Goal: Information Seeking & Learning: Learn about a topic

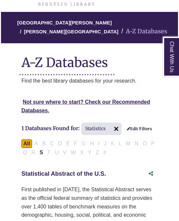
scroll to position [66, 0]
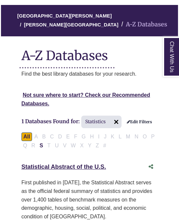
click at [42, 110] on div "Not sure where to start? Check our Recommended Databases." at bounding box center [90, 101] width 160 height 27
click at [96, 95] on link "Not sure where to start? Check our Recommended Databases." at bounding box center [85, 99] width 129 height 14
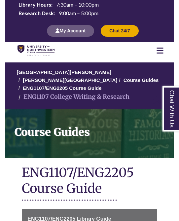
scroll to position [565, 0]
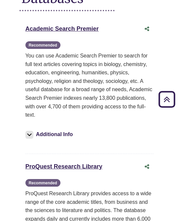
scroll to position [148, 0]
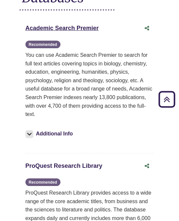
click at [74, 162] on link "ProQuest Research Library This link opens in a new window" at bounding box center [63, 165] width 77 height 7
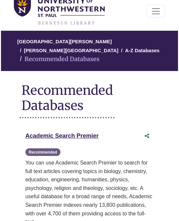
scroll to position [49, 0]
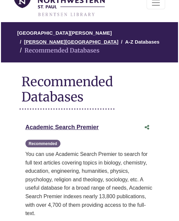
click at [115, 38] on link "[PERSON_NAME][GEOGRAPHIC_DATA]" at bounding box center [71, 41] width 94 height 7
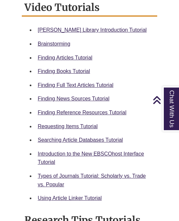
scroll to position [337, 0]
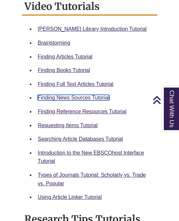
click at [67, 95] on link "Finding News Sources Tutorial" at bounding box center [74, 98] width 72 height 6
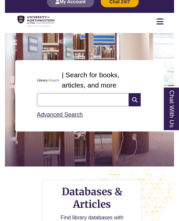
scroll to position [32, 0]
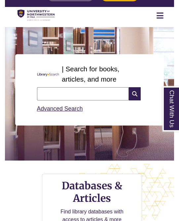
click at [71, 96] on input "text" at bounding box center [83, 93] width 92 height 13
type input "**********"
